Goal: Information Seeking & Learning: Learn about a topic

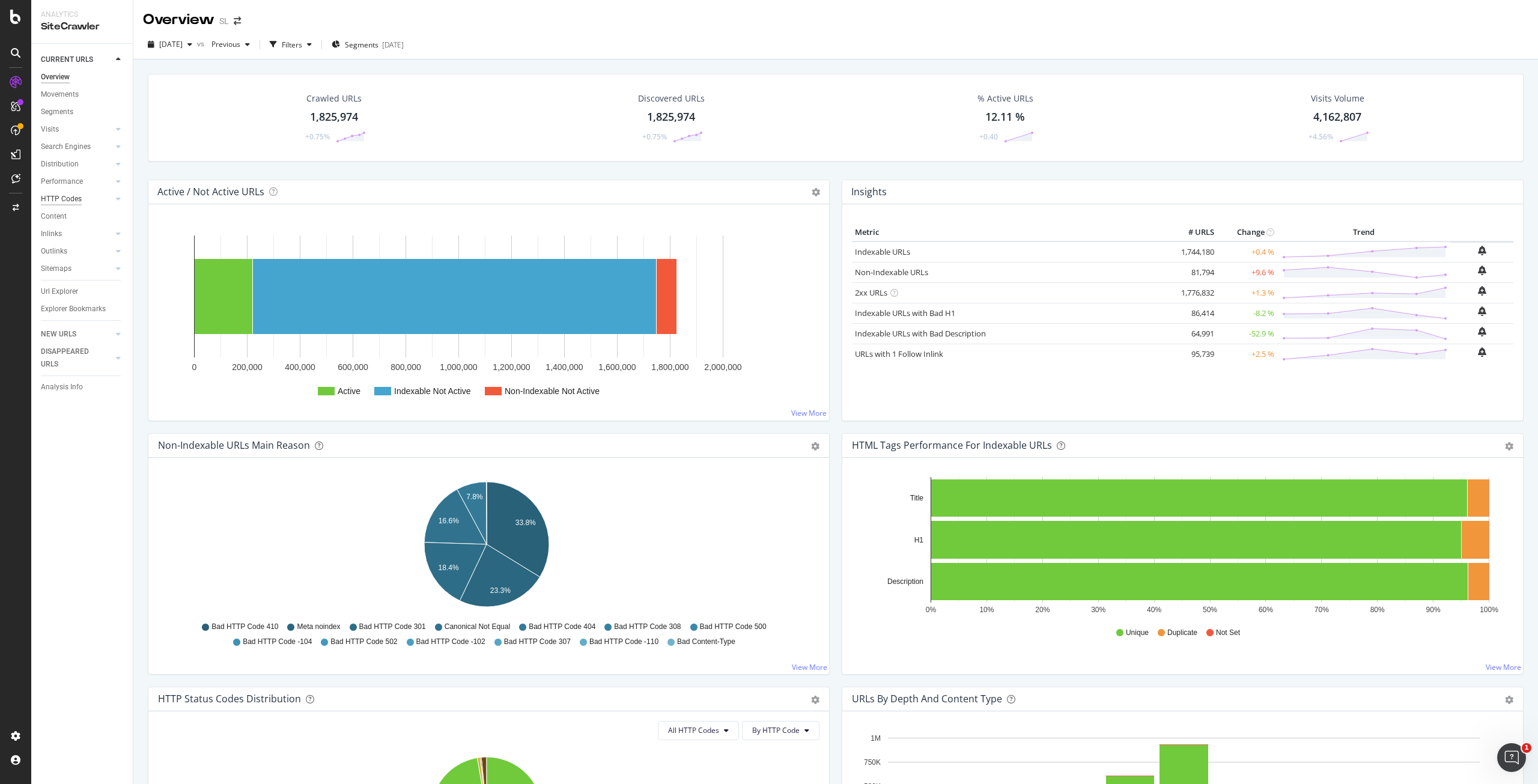
click at [67, 199] on div "HTTP Codes" at bounding box center [61, 199] width 41 height 13
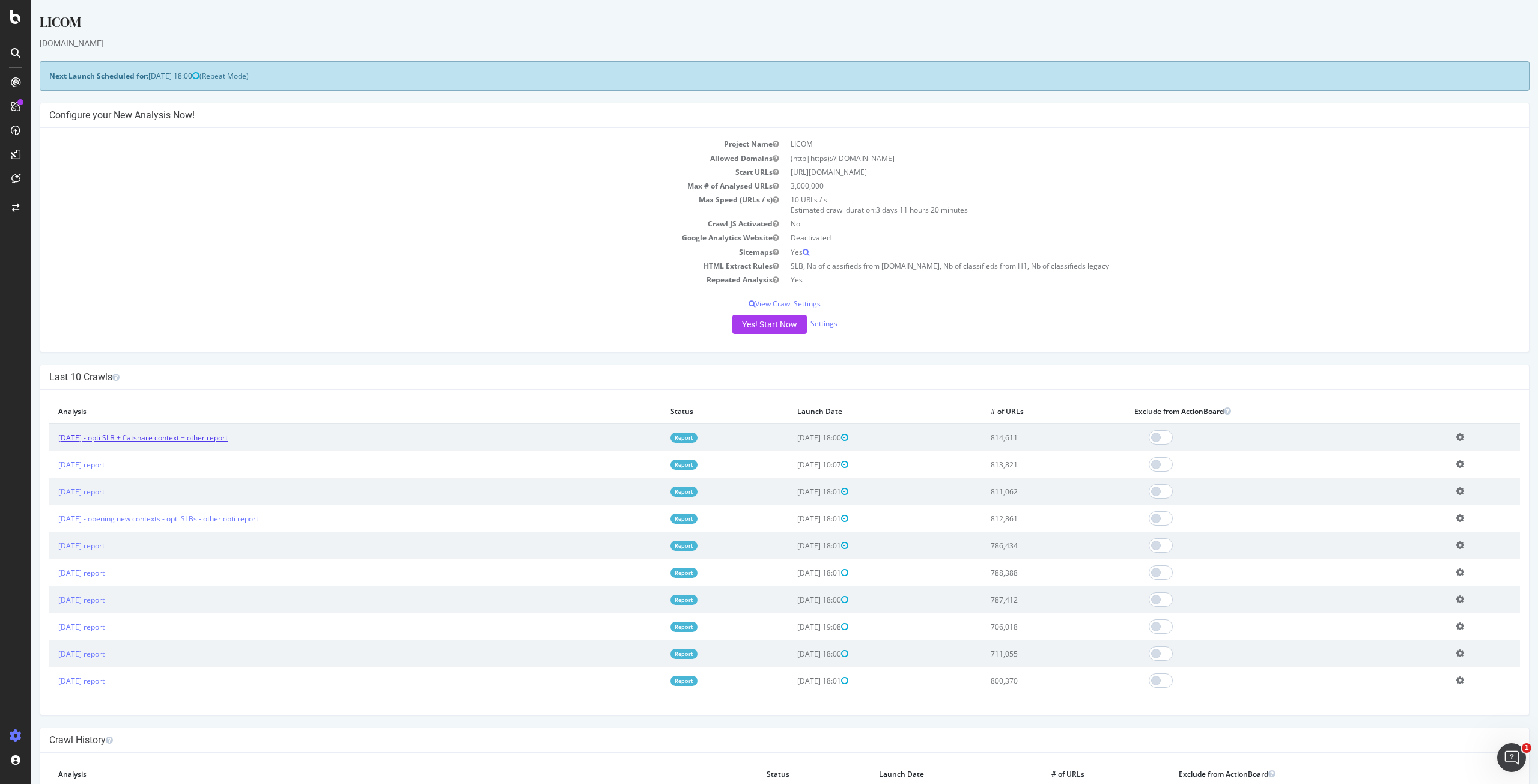
click at [107, 440] on link "[DATE] - opti SLB + flatshare context + other report" at bounding box center [143, 437] width 170 height 10
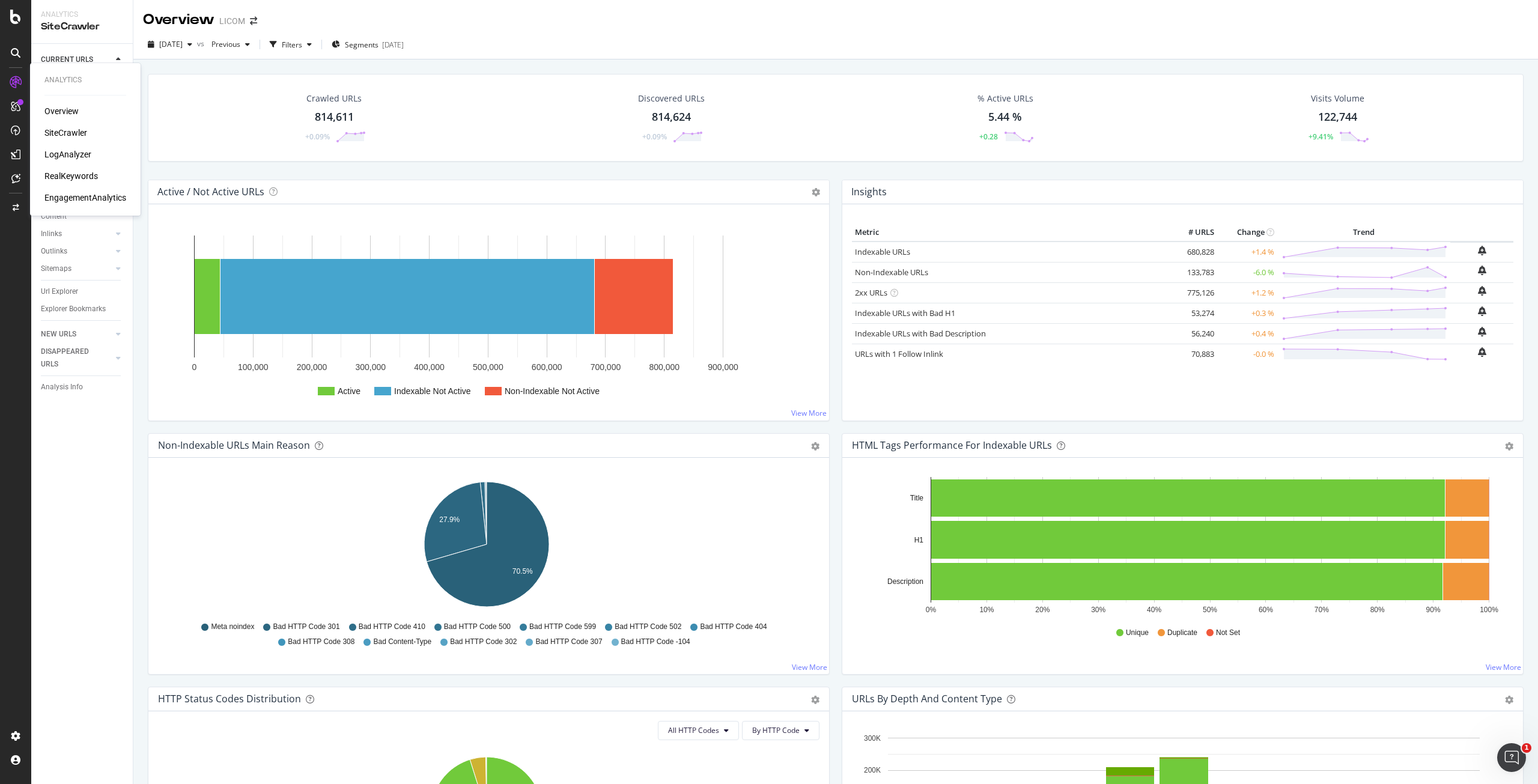
click at [70, 176] on div "RealKeywords" at bounding box center [71, 176] width 53 height 12
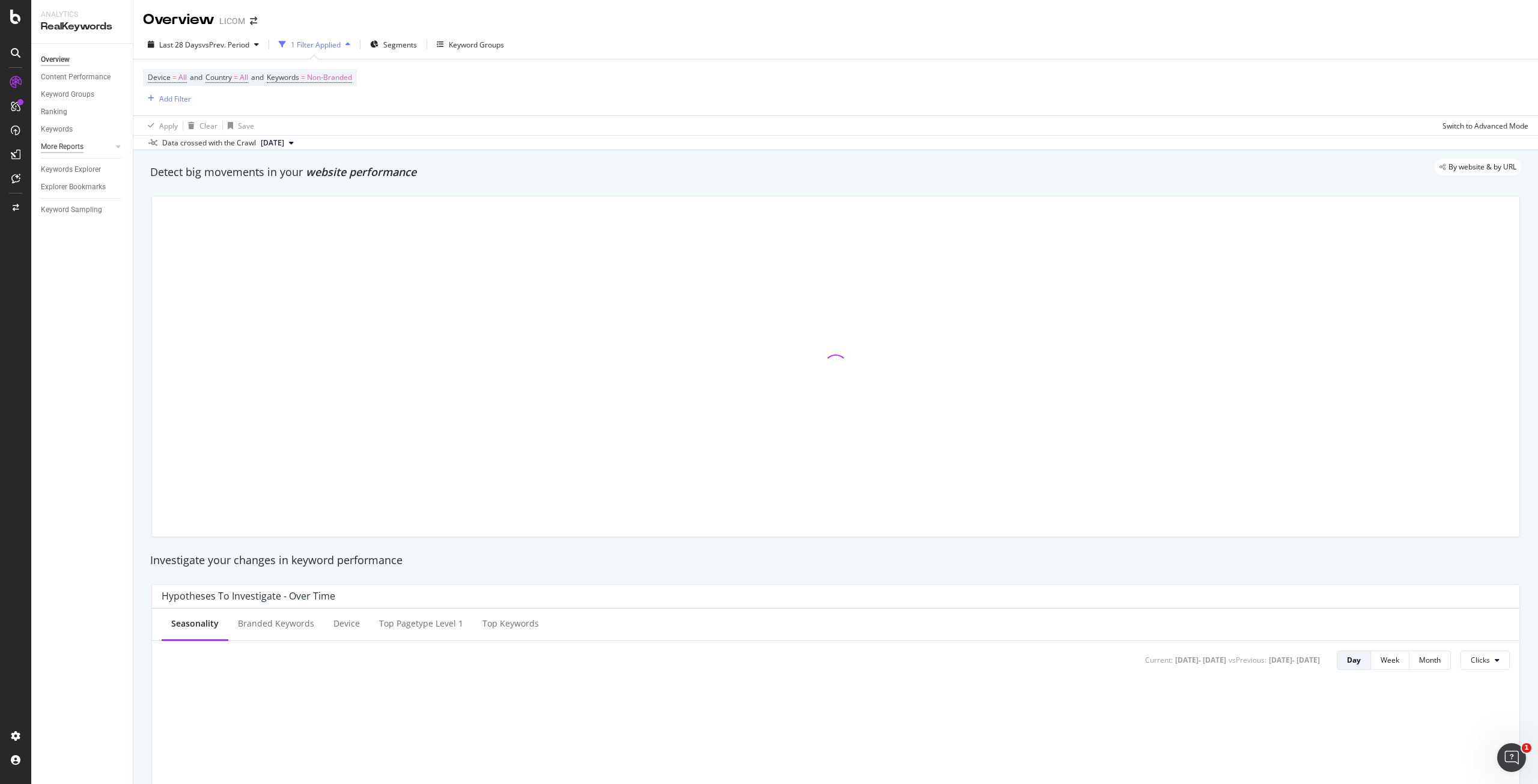
click at [70, 144] on div "More Reports" at bounding box center [62, 147] width 43 height 13
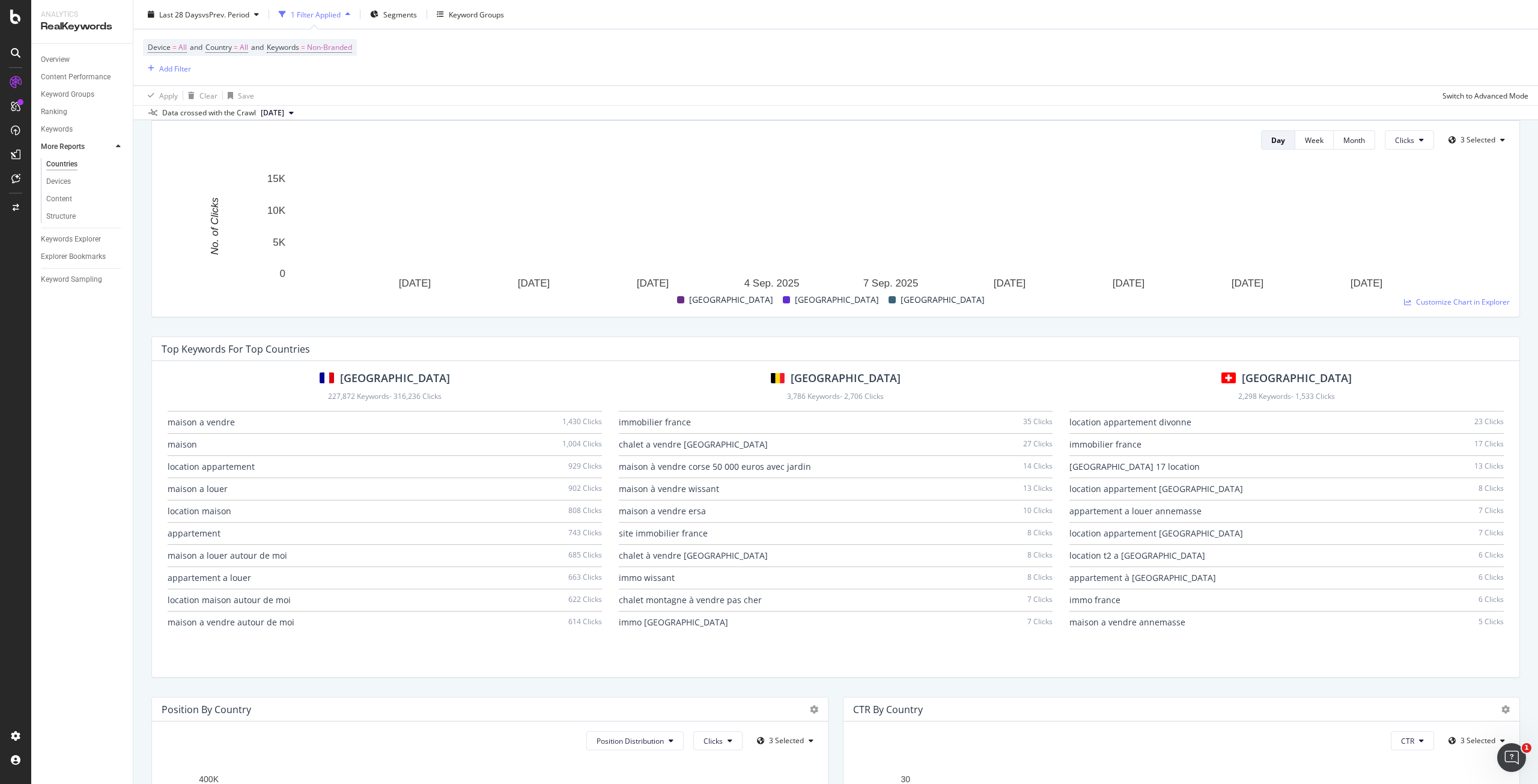
scroll to position [596, 0]
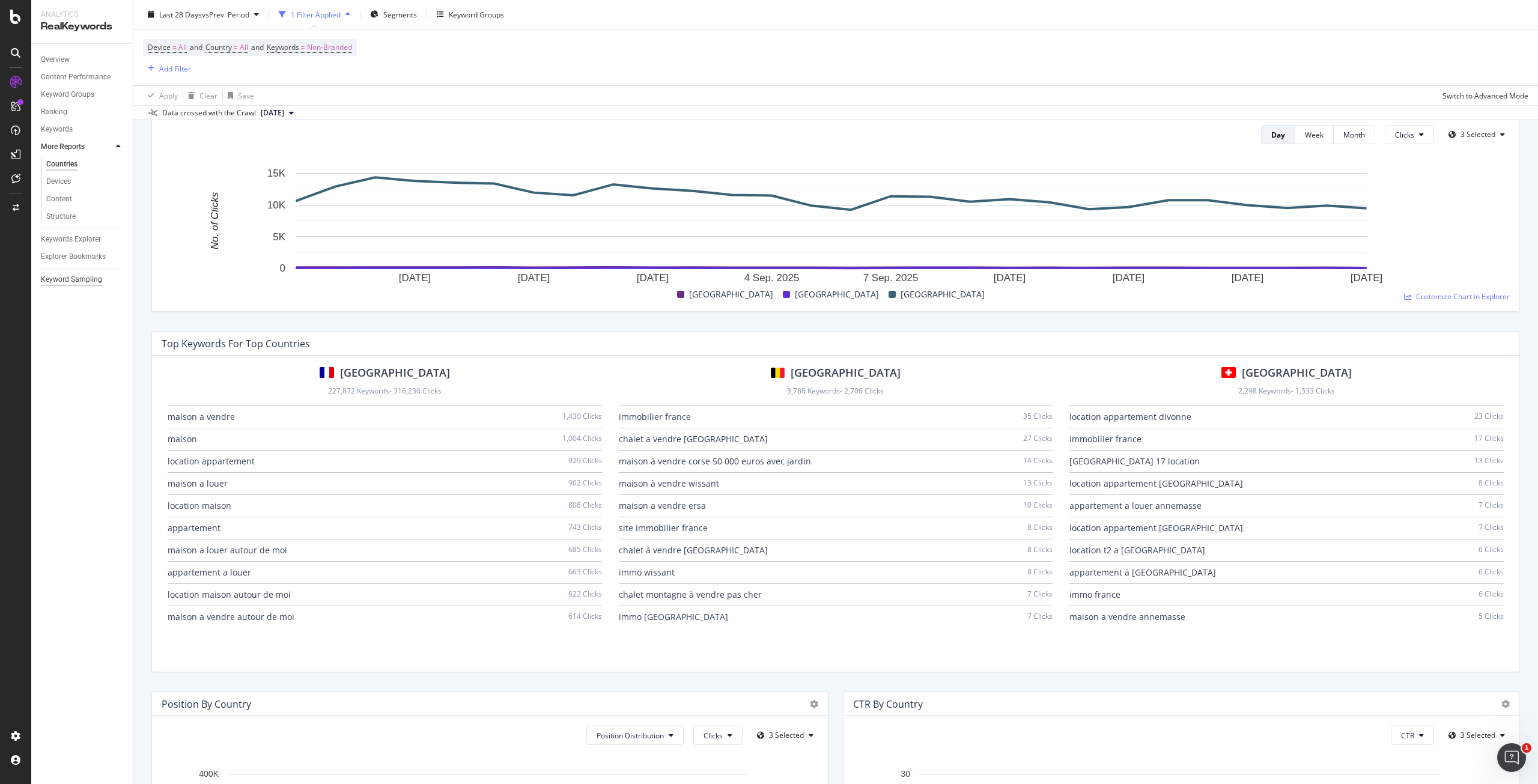
click at [83, 280] on div "Keyword Sampling" at bounding box center [71, 280] width 61 height 13
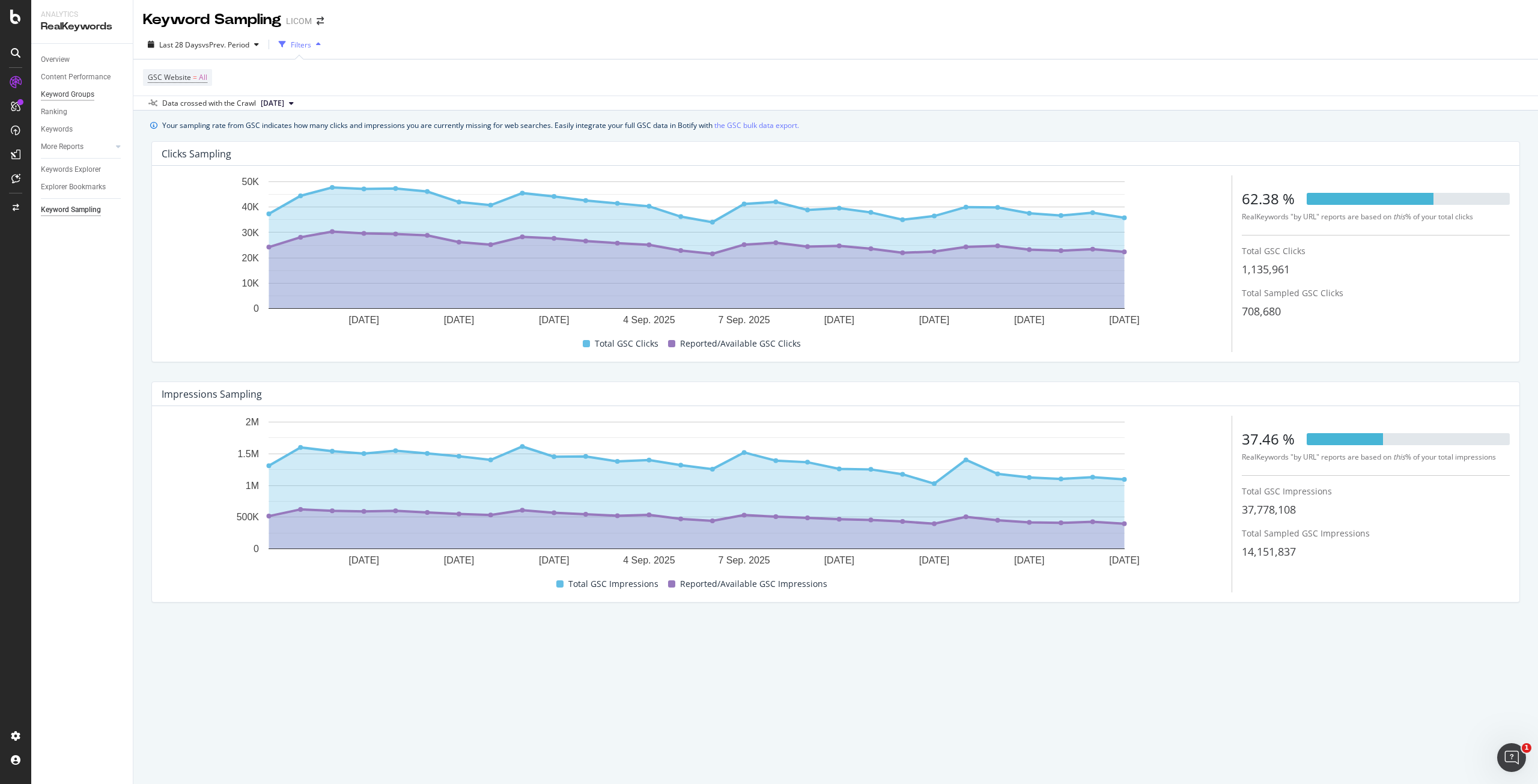
drag, startPoint x: 66, startPoint y: 82, endPoint x: 78, endPoint y: 94, distance: 17.0
click at [66, 82] on div "Content Performance" at bounding box center [75, 77] width 69 height 13
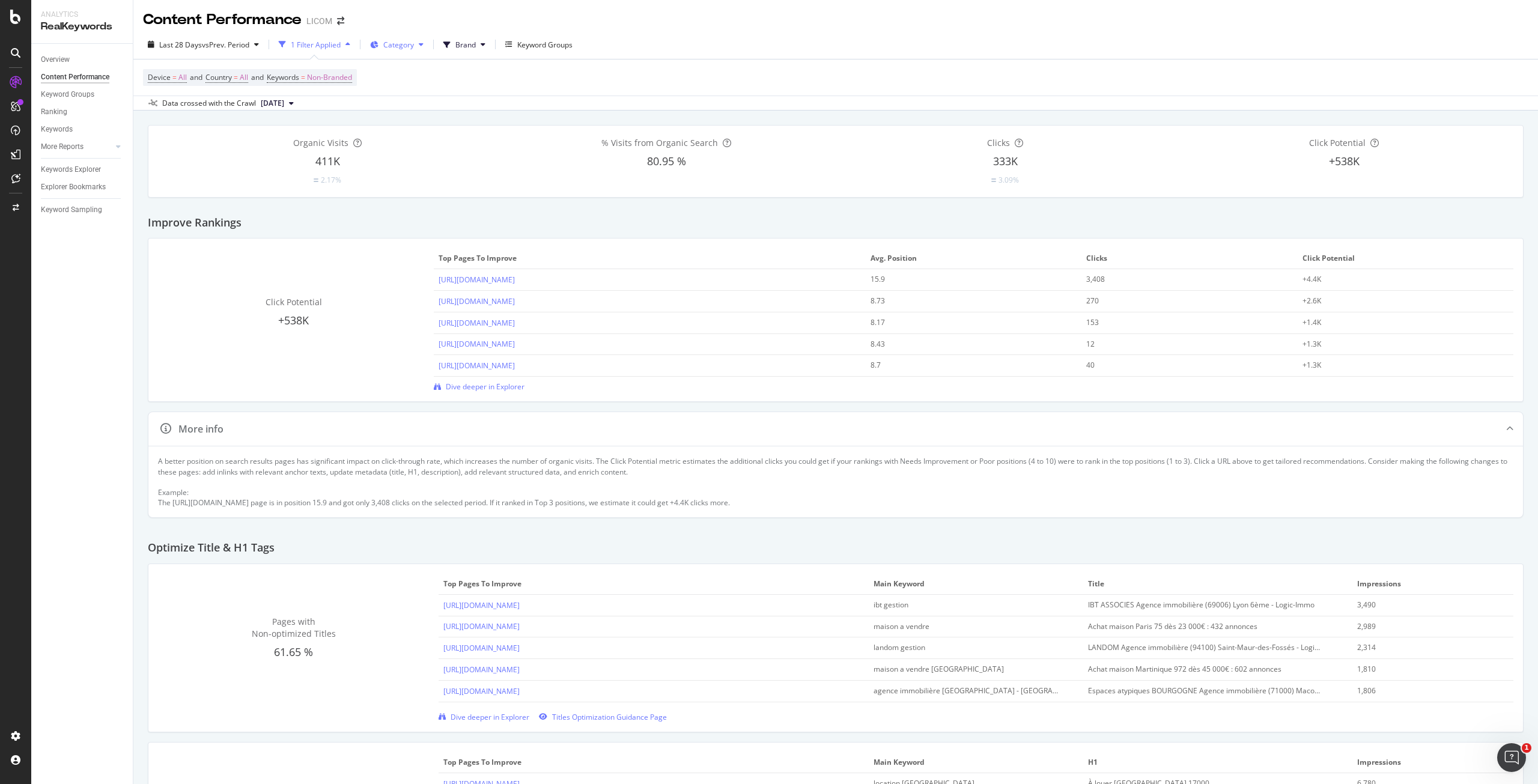
click at [400, 49] on span "Category" at bounding box center [399, 44] width 31 height 10
click at [448, 92] on span "Immobilier" at bounding box center [451, 90] width 106 height 11
click at [690, 32] on div "Last 28 Days vs Prev. Period 1 Filter Applied Category Brand Keyword Groups Dev…" at bounding box center [835, 70] width 1405 height 81
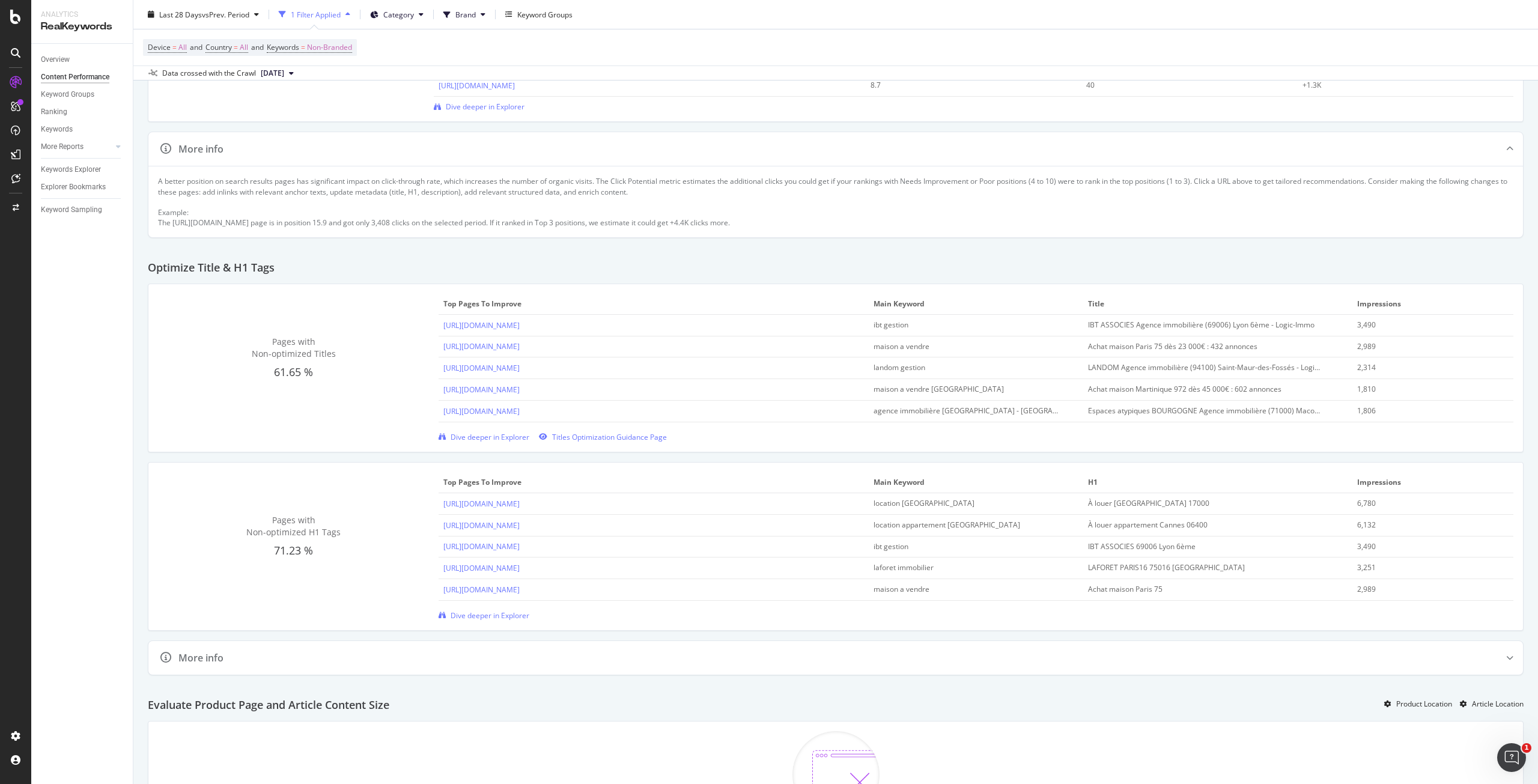
scroll to position [300, 0]
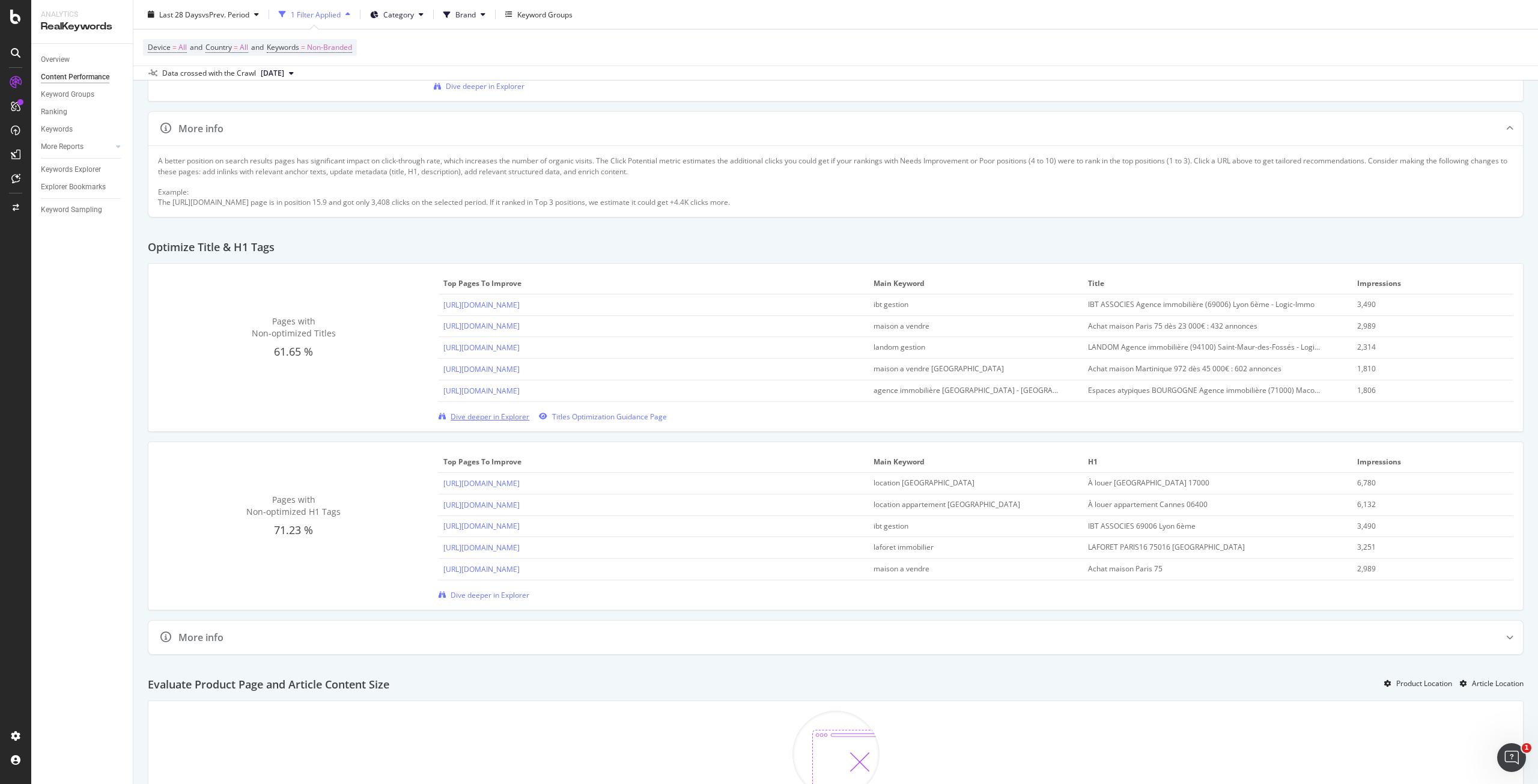
click at [518, 417] on span "Dive deeper in Explorer" at bounding box center [490, 417] width 79 height 10
